Goal: Information Seeking & Learning: Learn about a topic

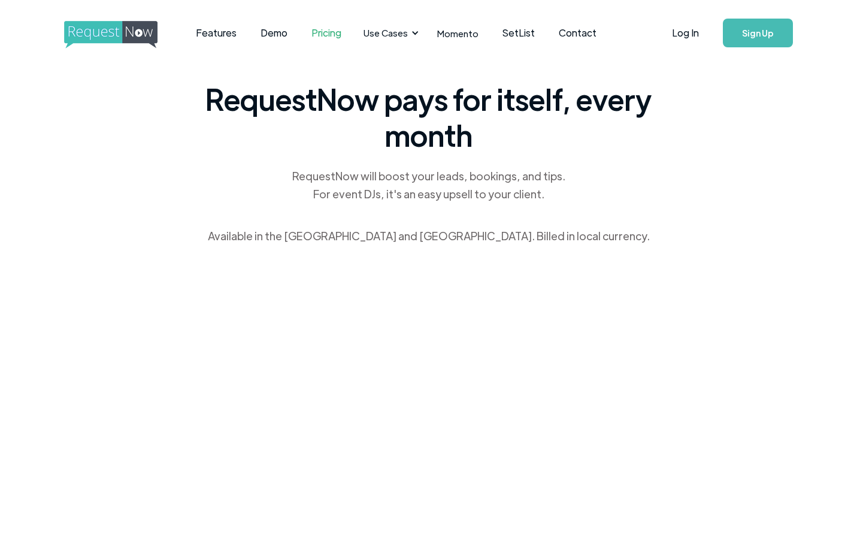
click at [144, 28] on img "home" at bounding box center [122, 35] width 116 height 28
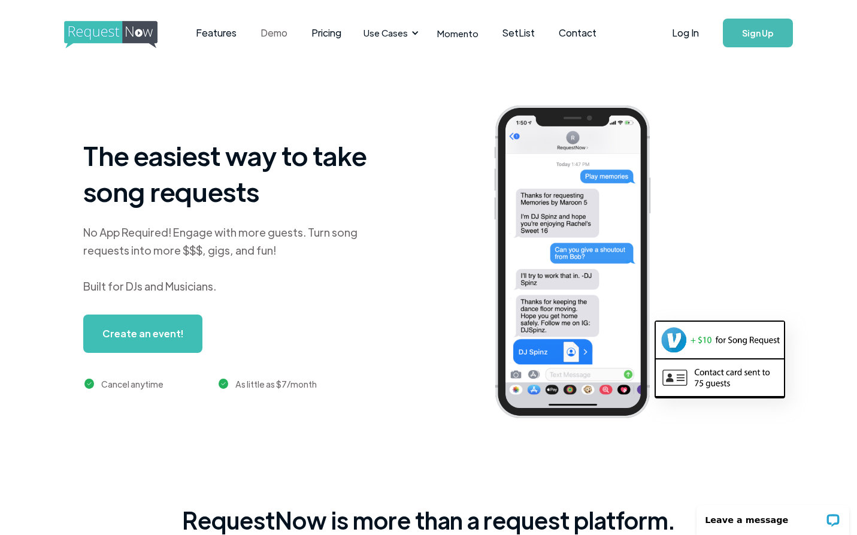
click at [271, 34] on link "Demo" at bounding box center [274, 32] width 51 height 37
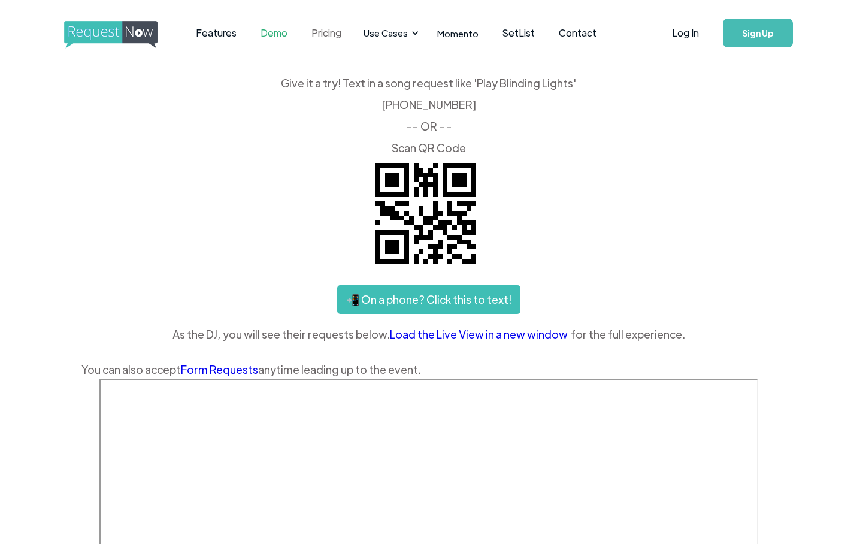
click at [331, 32] on link "Pricing" at bounding box center [326, 32] width 54 height 37
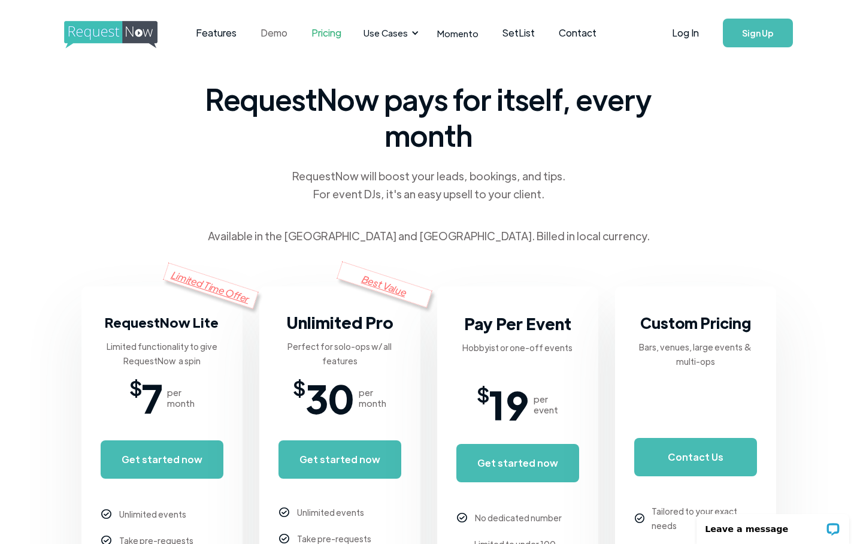
click at [269, 26] on link "Demo" at bounding box center [274, 32] width 51 height 37
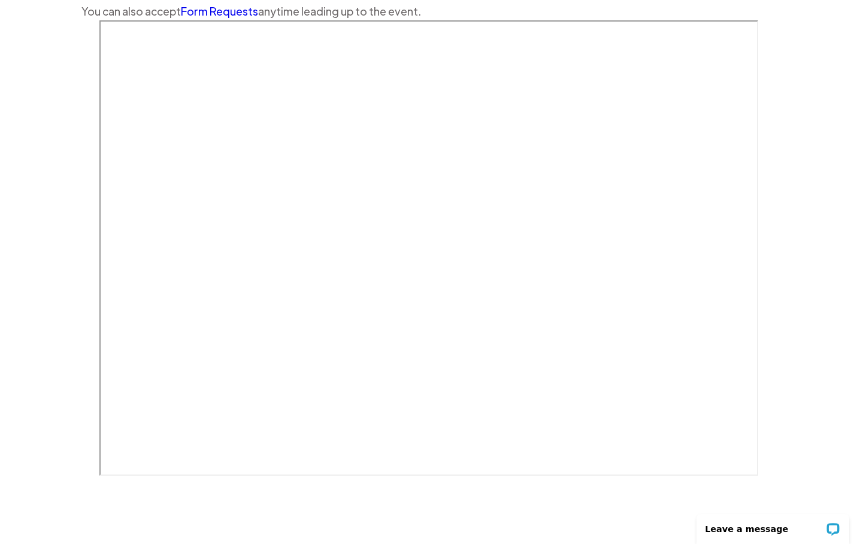
scroll to position [359, 0]
